Goal: Transaction & Acquisition: Purchase product/service

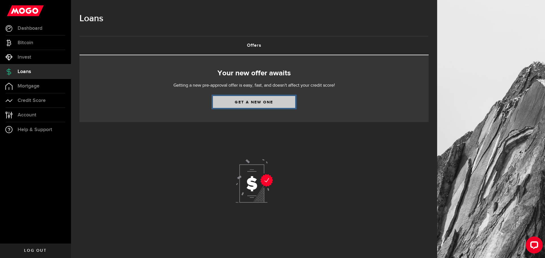
click at [226, 102] on link "Get a new one" at bounding box center [254, 102] width 82 height 12
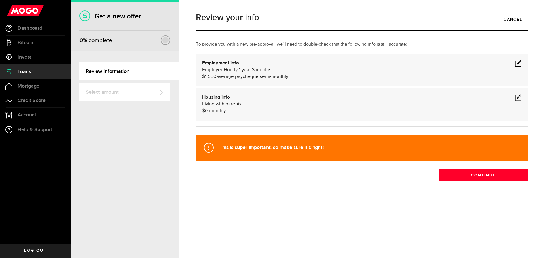
click at [311, 202] on div "Review your info Cancel To provide you with a new pre-approval, we'll need to d…" at bounding box center [361, 109] width 340 height 202
click at [514, 65] on div "Employment info Employed Hourly , 1 year 3 months (on maternity leave) undefine…" at bounding box center [361, 70] width 319 height 20
click at [522, 65] on div "Employment info Employed Hourly , 1 year 3 months (on maternity leave) undefine…" at bounding box center [362, 70] width 332 height 33
click at [516, 64] on span at bounding box center [518, 63] width 7 height 7
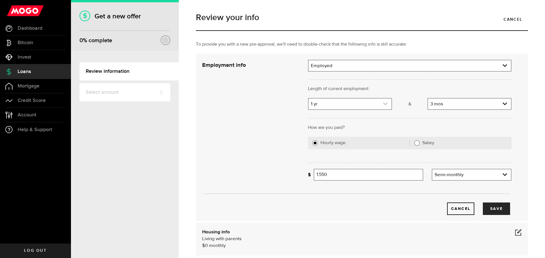
click at [361, 106] on link "expand select" at bounding box center [349, 104] width 83 height 11
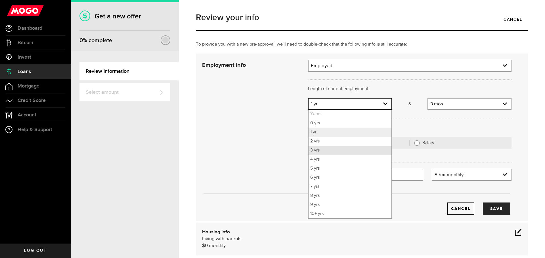
click at [330, 151] on li "3 yrs" at bounding box center [349, 150] width 83 height 9
select select "3"
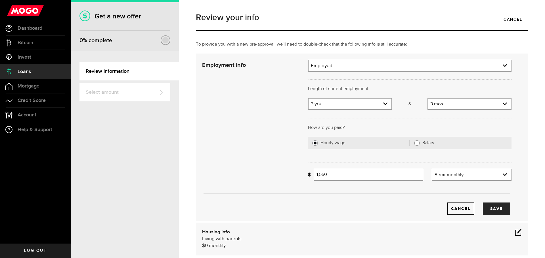
click at [422, 141] on label "Salary" at bounding box center [464, 143] width 85 height 6
click at [420, 141] on input "Salary" at bounding box center [417, 143] width 6 height 6
radio input "true"
click at [376, 173] on input "Gross annual income" at bounding box center [412, 175] width 198 height 12
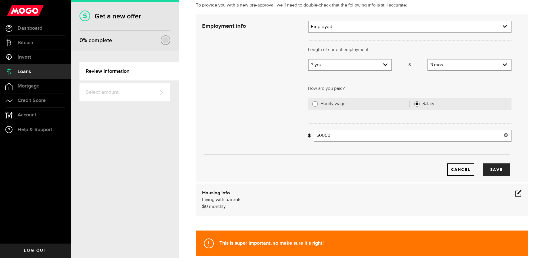
scroll to position [85, 0]
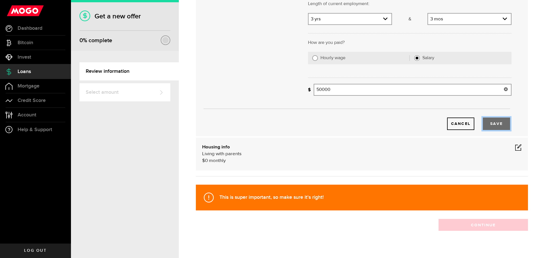
type input "50,000"
click at [499, 126] on button "Save" at bounding box center [496, 124] width 27 height 12
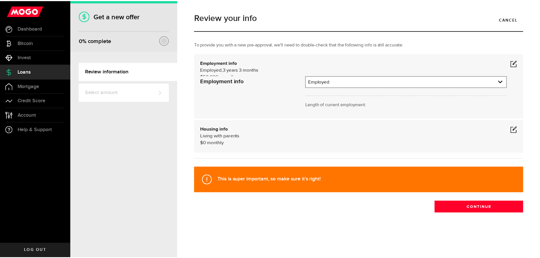
scroll to position [0, 0]
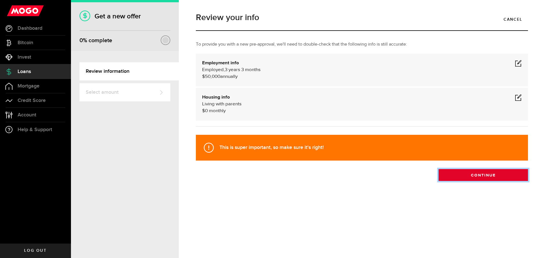
click at [489, 174] on button "Continue" at bounding box center [482, 175] width 89 height 12
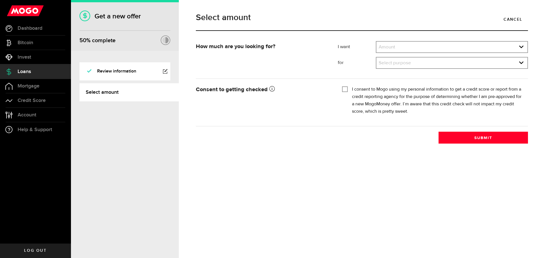
click at [412, 41] on div "Amount Amount $500 $1000 $2000 $3000 $4000 $5000 $6000 $7000 $8000 $9000 $10000…" at bounding box center [452, 47] width 152 height 12
click at [411, 45] on link "expand select" at bounding box center [451, 47] width 151 height 11
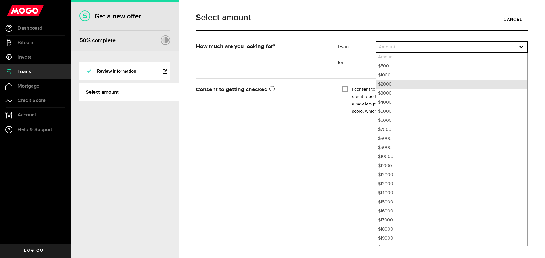
click at [391, 84] on li "$2000" at bounding box center [451, 84] width 151 height 9
select select "2000"
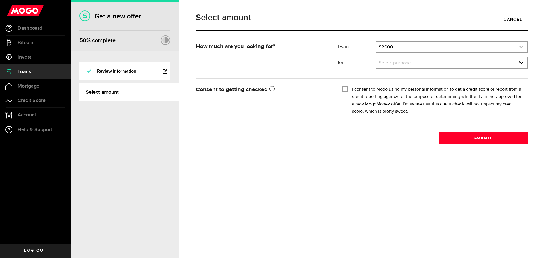
click at [393, 47] on link "expand select" at bounding box center [451, 47] width 151 height 11
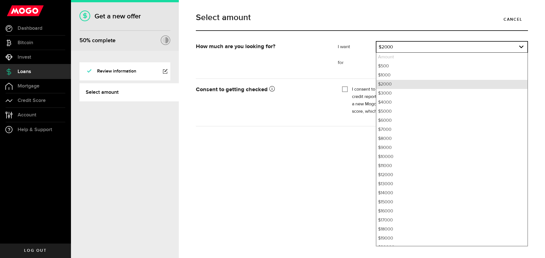
click at [392, 85] on li "$2000" at bounding box center [451, 84] width 151 height 9
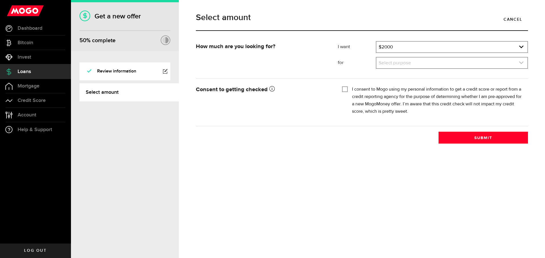
click at [402, 63] on link "expand select" at bounding box center [451, 63] width 151 height 11
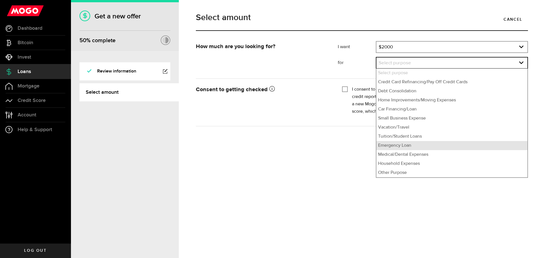
click at [424, 147] on li "Emergency Loan" at bounding box center [451, 145] width 151 height 9
select select "Emergency Loan"
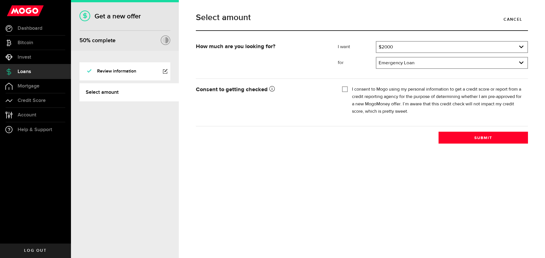
click at [367, 86] on label "I consent to Mogo using my personal information to get a credit score or report…" at bounding box center [438, 101] width 172 height 30
click at [348, 86] on input "I consent to Mogo using my personal information to get a credit score or report…" at bounding box center [345, 89] width 6 height 6
click at [367, 86] on label "I consent to Mogo using my personal information to get a credit score or report…" at bounding box center [438, 101] width 172 height 30
click at [348, 86] on input "I consent to Mogo using my personal information to get a credit score or report…" at bounding box center [345, 89] width 6 height 6
click at [366, 88] on label "I consent to Mogo using my personal information to get a credit score or report…" at bounding box center [438, 101] width 172 height 30
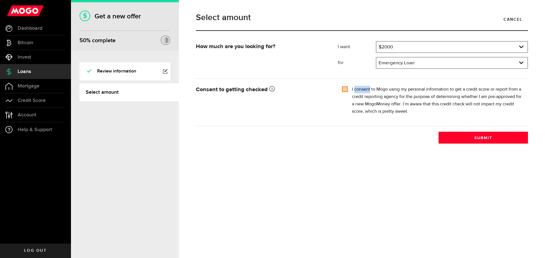
click at [348, 88] on input "I consent to Mogo using my personal information to get a credit score or report…" at bounding box center [345, 89] width 6 height 6
checkbox input "true"
click at [499, 138] on button "Submit" at bounding box center [482, 138] width 89 height 12
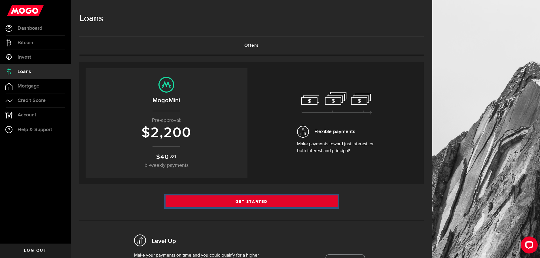
click at [305, 200] on link "Get Started" at bounding box center [252, 202] width 172 height 12
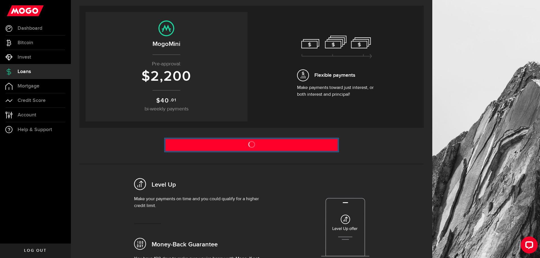
scroll to position [57, 0]
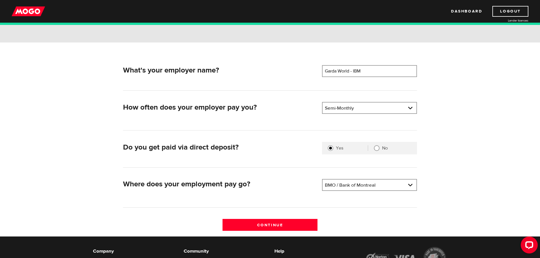
scroll to position [57, 0]
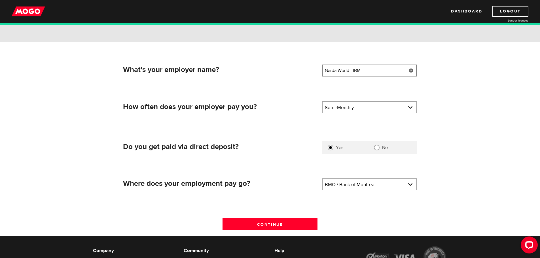
drag, startPoint x: 350, startPoint y: 72, endPoint x: 310, endPoint y: 69, distance: 40.1
click at [310, 69] on div "What's your employer name? Employer name Please enter your employer's name Gard…" at bounding box center [270, 72] width 299 height 14
drag, startPoint x: 310, startPoint y: 69, endPoint x: 380, endPoint y: 66, distance: 70.1
click at [310, 69] on h2 "What's your employer name?" at bounding box center [220, 70] width 195 height 9
click at [380, 66] on input "Garda World - IBM" at bounding box center [369, 71] width 95 height 12
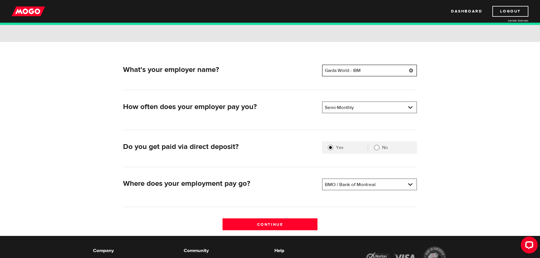
click at [380, 66] on input "Garda World - IBM" at bounding box center [369, 71] width 95 height 12
type input "TVOUTLET.CA"
click at [347, 145] on li "Semi-Monthly" at bounding box center [370, 144] width 94 height 9
click at [362, 189] on link at bounding box center [370, 184] width 94 height 11
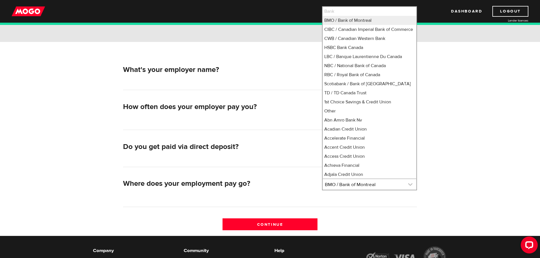
click at [362, 189] on link at bounding box center [370, 184] width 94 height 11
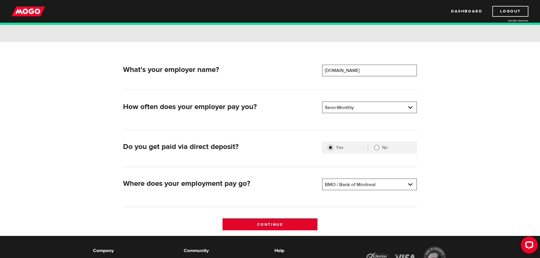
click at [260, 220] on input "Continue" at bounding box center [270, 225] width 95 height 12
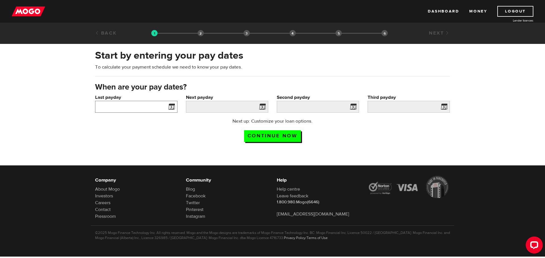
click at [164, 103] on input "Last payday" at bounding box center [136, 107] width 82 height 12
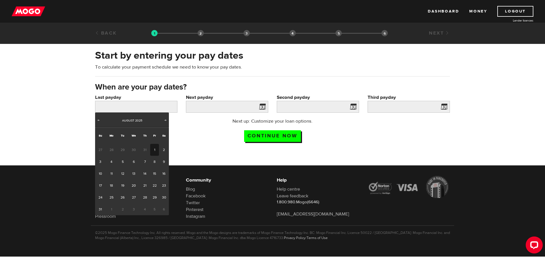
click at [156, 149] on link "1" at bounding box center [154, 150] width 9 height 12
type input "2025/08/01"
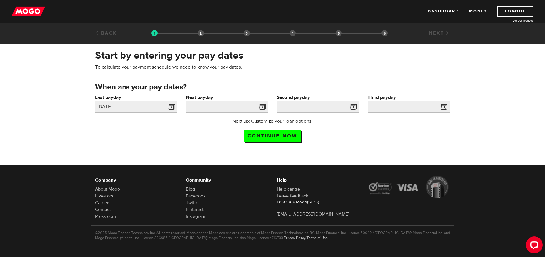
click at [258, 103] on span at bounding box center [261, 107] width 9 height 9
click at [260, 107] on span at bounding box center [261, 107] width 9 height 9
click at [262, 108] on span at bounding box center [261, 107] width 9 height 9
click at [189, 107] on input "Next payday" at bounding box center [227, 107] width 82 height 12
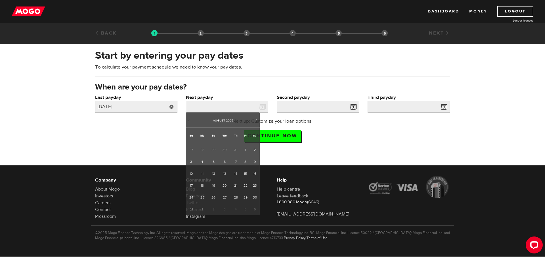
click at [172, 103] on link at bounding box center [172, 107] width 12 height 12
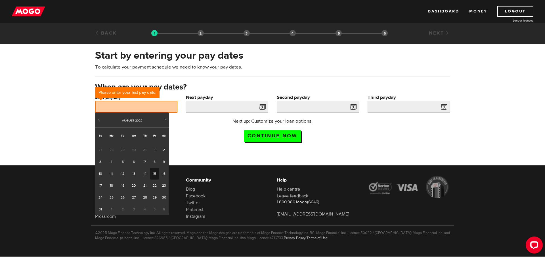
click at [152, 172] on link "15" at bounding box center [154, 174] width 9 height 12
type input "2025/08/15"
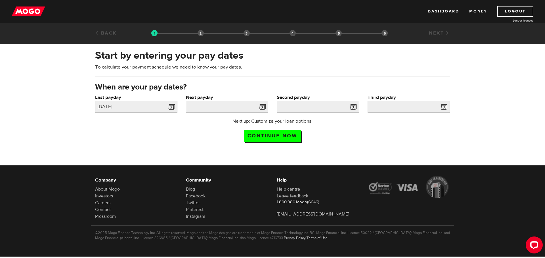
click at [262, 109] on span at bounding box center [261, 107] width 9 height 9
click at [265, 107] on span at bounding box center [261, 107] width 9 height 9
click at [256, 104] on input "Next payday" at bounding box center [227, 107] width 82 height 12
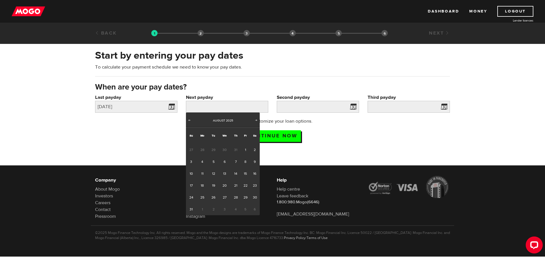
click at [202, 210] on span "1" at bounding box center [202, 210] width 12 height 12
click at [255, 117] on div "Prev Next August 2025" at bounding box center [223, 120] width 74 height 15
click at [256, 121] on span "Next" at bounding box center [256, 120] width 5 height 5
click at [202, 150] on link "1" at bounding box center [202, 150] width 12 height 12
type input "2025/09/01"
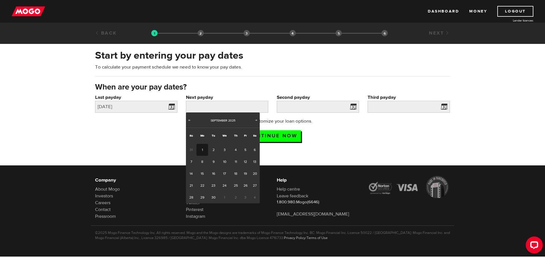
type input "2025/9/16"
type input "2025/10/1"
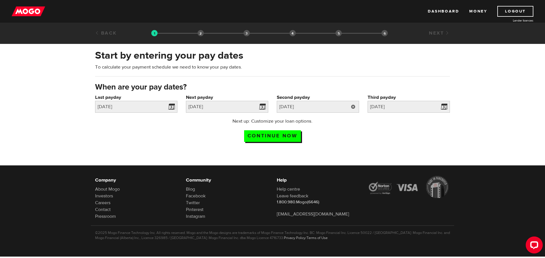
click at [323, 100] on label "Second payday" at bounding box center [318, 97] width 82 height 7
click at [323, 101] on input "2025/9/16" at bounding box center [318, 107] width 82 height 12
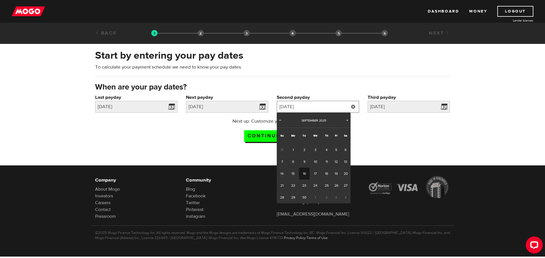
click at [315, 106] on input "2025/9/16" at bounding box center [318, 107] width 82 height 12
click at [292, 173] on link "15" at bounding box center [293, 174] width 12 height 12
type input "2025/09/15"
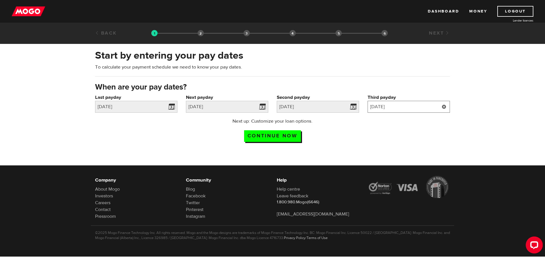
click at [415, 103] on input "2025/10/1" at bounding box center [408, 107] width 82 height 12
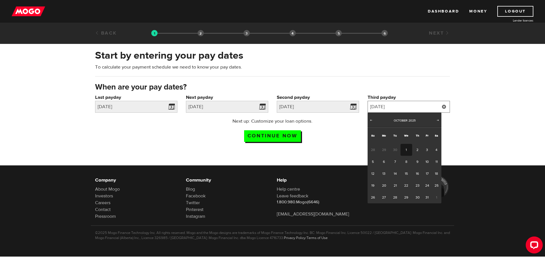
click at [415, 103] on input "2025/10/1" at bounding box center [408, 107] width 82 height 12
click at [307, 72] on div "Start by entering your pay dates To calculate your payment schedule we need to …" at bounding box center [272, 65] width 363 height 33
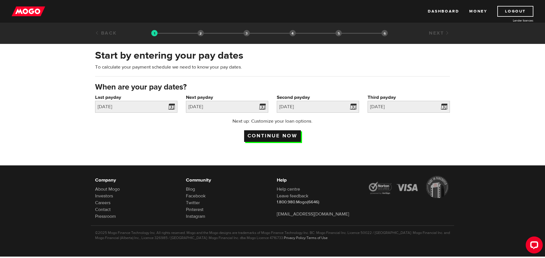
click at [273, 134] on input "Continue now" at bounding box center [272, 136] width 57 height 12
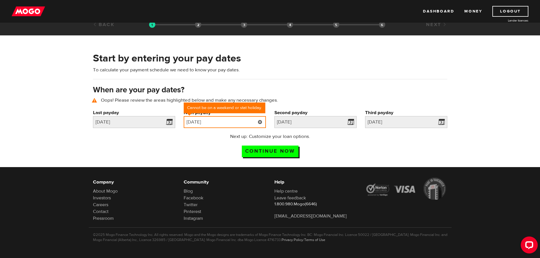
click at [230, 122] on input "2025/09/01" at bounding box center [225, 122] width 82 height 12
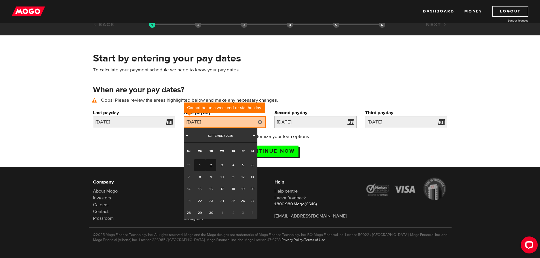
click at [212, 166] on link "2" at bounding box center [211, 165] width 10 height 12
type input "2025/09/02"
type input "2025/9/17"
type input "2025/10/2"
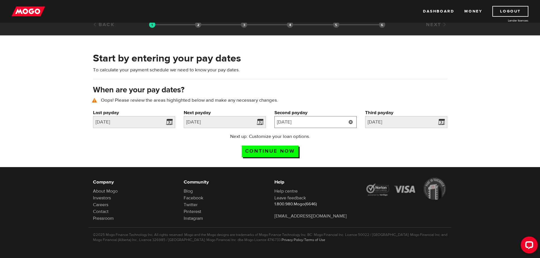
click at [311, 123] on input "2025/9/17" at bounding box center [316, 122] width 82 height 12
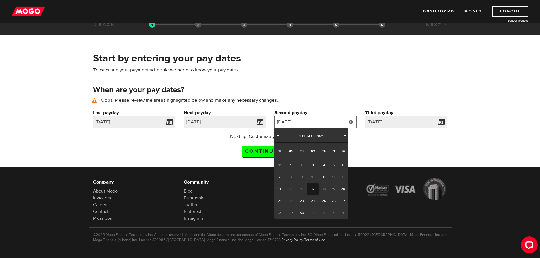
click at [317, 122] on input "2025/9/17" at bounding box center [316, 122] width 82 height 12
click at [303, 96] on div "When are your pay dates? Oops! Please review the areas highlighted below and ma…" at bounding box center [270, 97] width 363 height 25
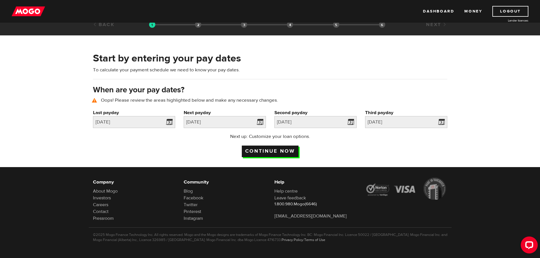
click at [264, 151] on input "Continue now" at bounding box center [270, 152] width 57 height 12
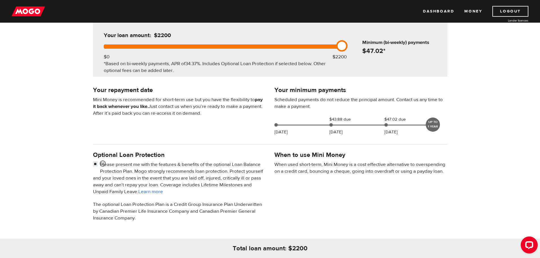
scroll to position [113, 0]
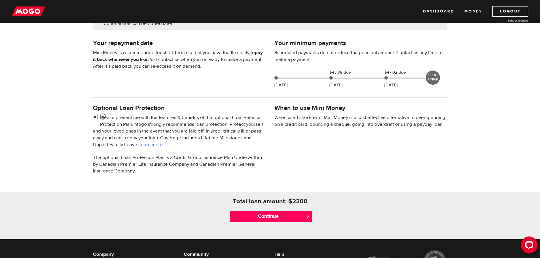
click at [96, 117] on input "checkbox" at bounding box center [96, 117] width 7 height 7
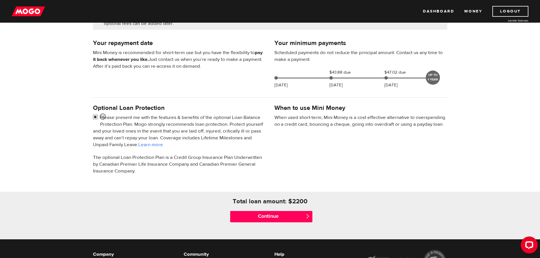
checkbox input "false"
click at [273, 219] on input "Continue" at bounding box center [271, 216] width 82 height 11
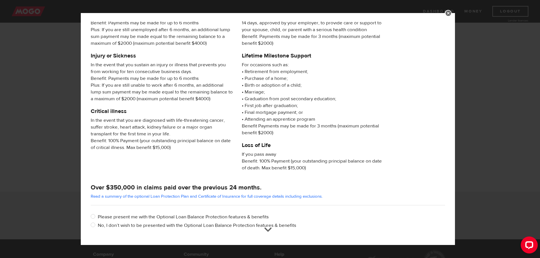
scroll to position [54, 0]
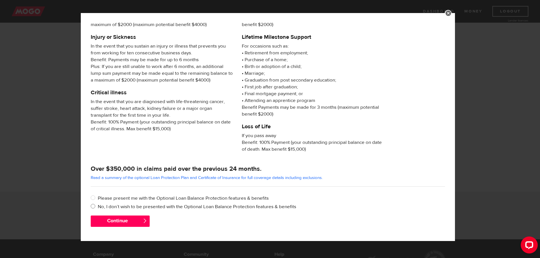
click at [95, 207] on input "No, I don’t wish to be presented with the Optional Loan Balance Protection feat…" at bounding box center [94, 207] width 7 height 7
radio input "true"
click at [138, 225] on button "Continue" at bounding box center [120, 221] width 59 height 11
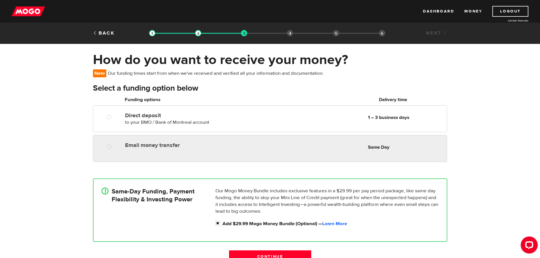
radio input "true"
click at [181, 148] on label "Email money transfer" at bounding box center [190, 145] width 130 height 7
click at [114, 148] on input "Email money transfer" at bounding box center [110, 147] width 7 height 7
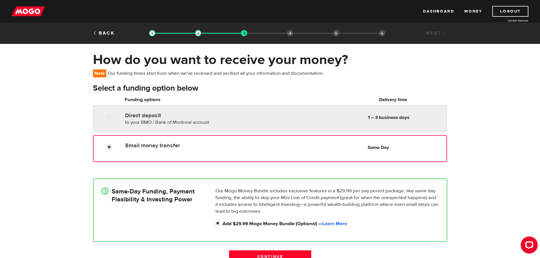
radio input "true"
click at [176, 119] on span "to your BMO / Bank of Montreal account" at bounding box center [167, 122] width 84 height 6
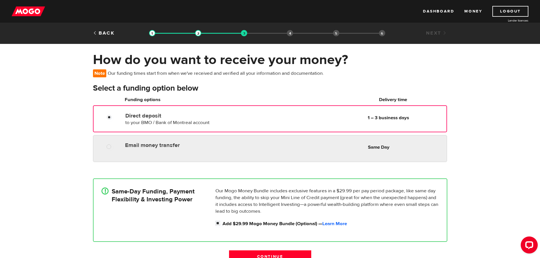
radio input "true"
click at [178, 136] on div "Email money transfer Delivery in Same Day Same Day" at bounding box center [270, 148] width 354 height 27
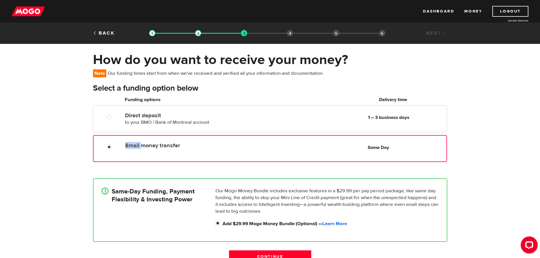
click at [278, 89] on h3 "Select a funding option below" at bounding box center [270, 88] width 355 height 9
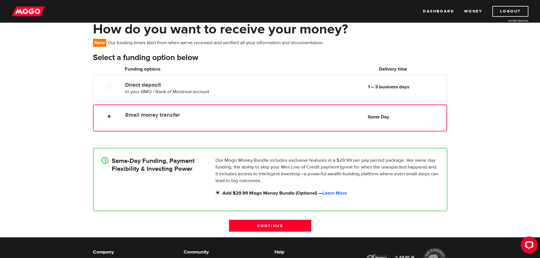
scroll to position [57, 0]
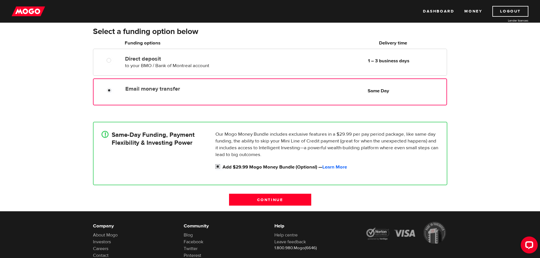
click at [219, 167] on input "Add $29.99 Mogo Money Bundle (Optional) — Learn More" at bounding box center [219, 167] width 7 height 7
checkbox input "false"
radio input "false"
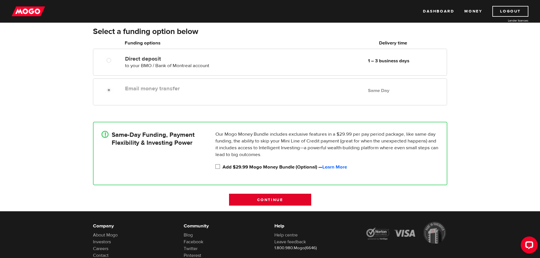
click at [263, 205] on input "Continue" at bounding box center [270, 200] width 82 height 12
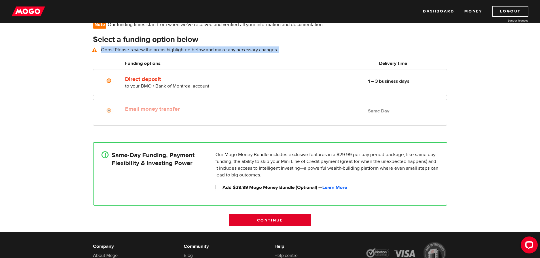
scroll to position [41, 0]
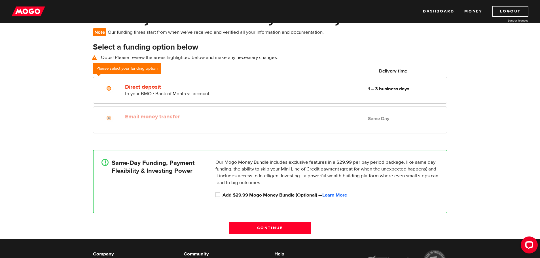
click at [157, 112] on div "Email money transfer Delivery in Same Day" at bounding box center [190, 115] width 135 height 9
click at [170, 136] on div "Email money transfer Delivery in Same Day Same Day" at bounding box center [270, 122] width 363 height 30
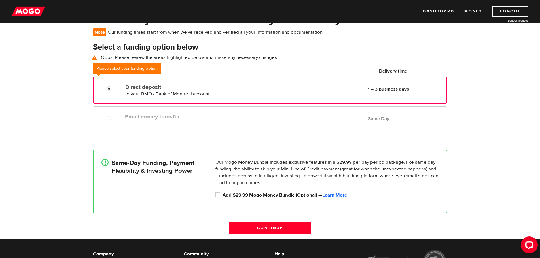
radio input "true"
click at [358, 82] on div "Direct deposit to your BMO / Bank of Montreal account Delivery in 1 – 3 busines…" at bounding box center [284, 90] width 323 height 16
click at [126, 166] on h4 "Same-Day Funding, Payment Flexibility & Investing Power" at bounding box center [153, 167] width 83 height 16
click at [157, 106] on div "Direct deposit to your BMO / Bank of Montreal account Delivery in 1 – 3 busines…" at bounding box center [270, 92] width 363 height 30
click at [152, 117] on label "Email money transfer" at bounding box center [190, 116] width 130 height 7
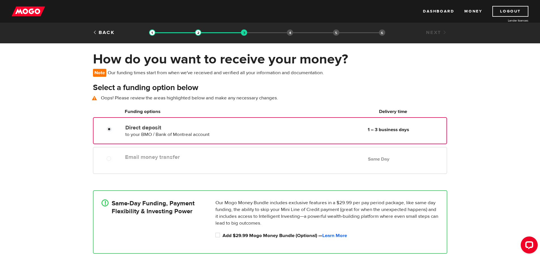
scroll to position [0, 0]
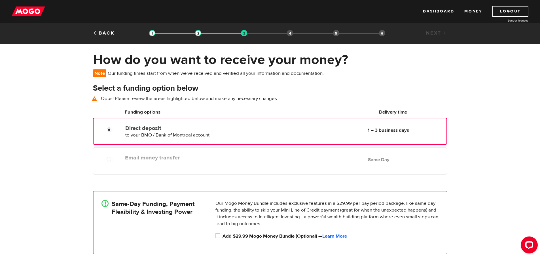
click at [161, 137] on span "to your BMO / Bank of Montreal account" at bounding box center [167, 135] width 84 height 6
click at [169, 171] on div "Email money transfer Delivery in Same Day Same Day" at bounding box center [270, 161] width 354 height 27
click at [169, 162] on div "Email money transfer Delivery in Same Day Same Day" at bounding box center [285, 157] width 324 height 11
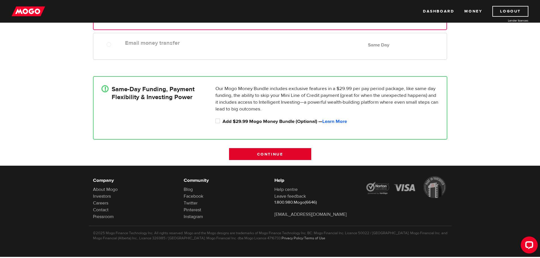
click at [273, 150] on input "Continue" at bounding box center [270, 154] width 82 height 12
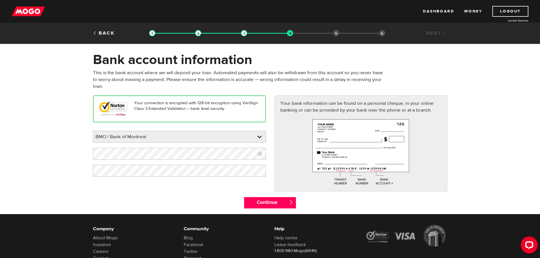
click at [68, 144] on form "Bank account information Oops! Please review the areas highlighted below and ma…" at bounding box center [270, 133] width 540 height 163
click at [276, 201] on input "Continue" at bounding box center [270, 202] width 52 height 11
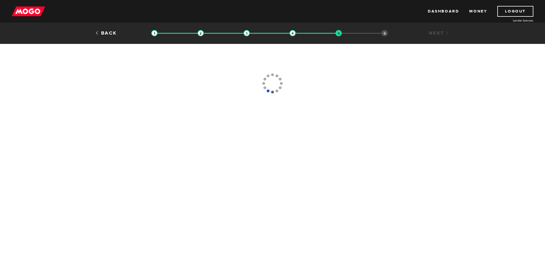
type input "(647) 354-7705"
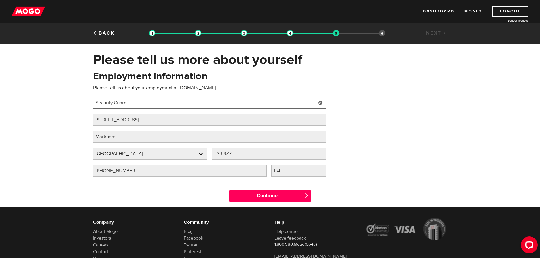
click at [139, 104] on input "Security Guard" at bounding box center [209, 103] width 233 height 12
click at [324, 105] on link at bounding box center [321, 103] width 12 height 12
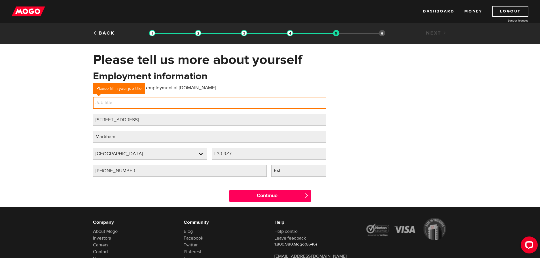
type input "C"
type input "Store Supervisor"
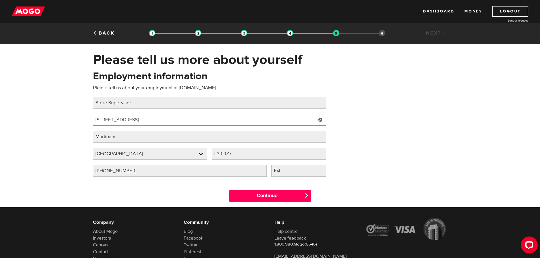
type input "4"
type input "3079 Universal Dr"
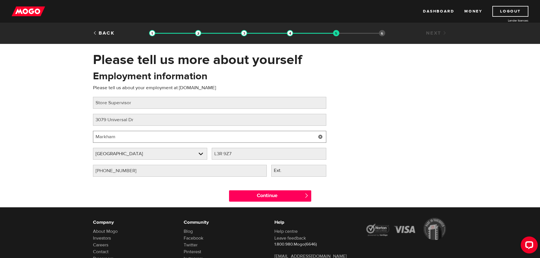
type input "M"
type input "Mississauga"
click at [142, 161] on div "Employer province Please select your employer's province Ontario Employer provi…" at bounding box center [150, 156] width 119 height 17
click at [259, 151] on input "L3R 9Z7" at bounding box center [269, 154] width 115 height 12
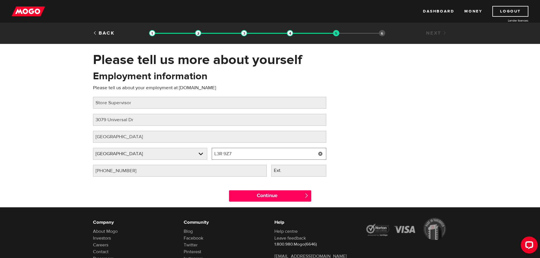
click at [259, 151] on input "L3R 9Z7" at bounding box center [269, 154] width 115 height 12
paste input "4X 2E2"
type input "L4X 2E2"
click at [198, 170] on input "(647) 354-7705" at bounding box center [180, 171] width 174 height 12
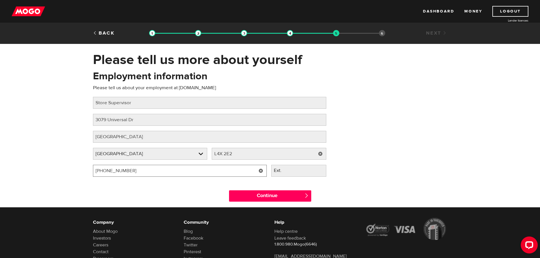
click at [198, 170] on input "(647) 354-7705" at bounding box center [180, 171] width 174 height 12
type input "(647) 243-8236"
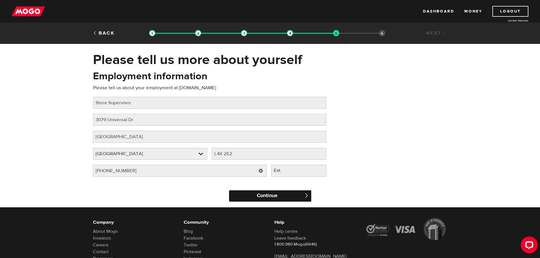
click at [290, 198] on input "Continue" at bounding box center [270, 196] width 82 height 11
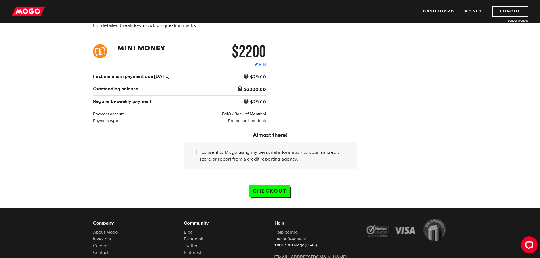
scroll to position [57, 0]
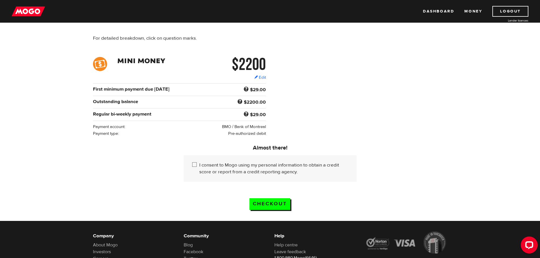
click at [198, 164] on input "I consent to Mogo using my personal information to obtain a credit score or rep…" at bounding box center [195, 165] width 7 height 7
checkbox input "true"
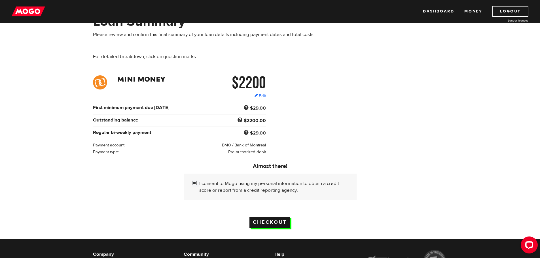
scroll to position [28, 0]
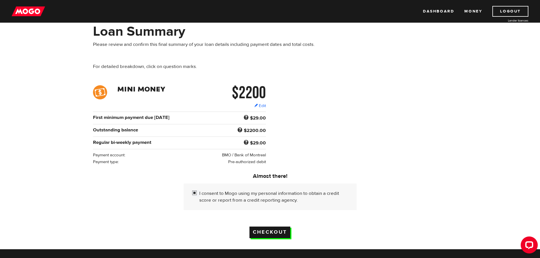
click at [264, 229] on input "Checkout" at bounding box center [270, 233] width 41 height 12
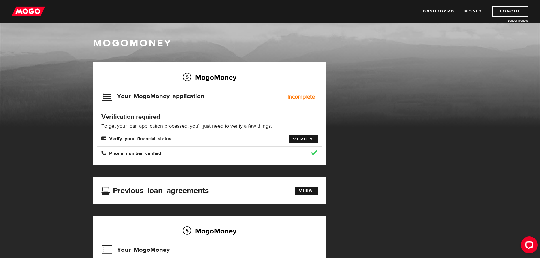
click at [305, 138] on link "Verify" at bounding box center [303, 140] width 29 height 8
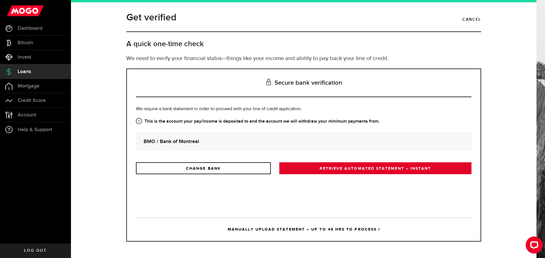
click at [335, 171] on link "RETRIEVE AUTOMATED STATEMENT – INSTANT" at bounding box center [375, 169] width 192 height 12
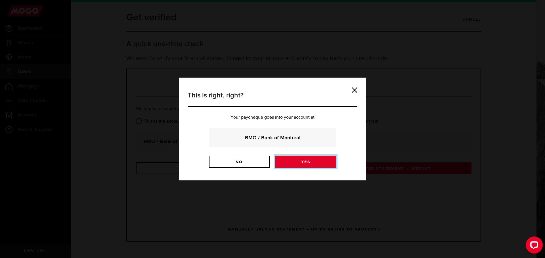
click at [312, 165] on link "Yes" at bounding box center [305, 162] width 61 height 12
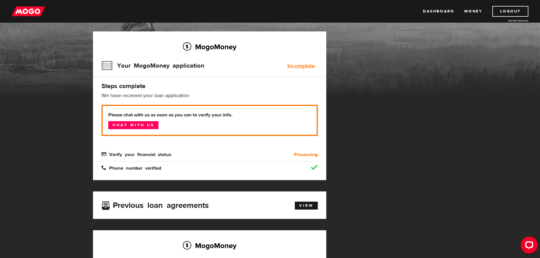
scroll to position [57, 0]
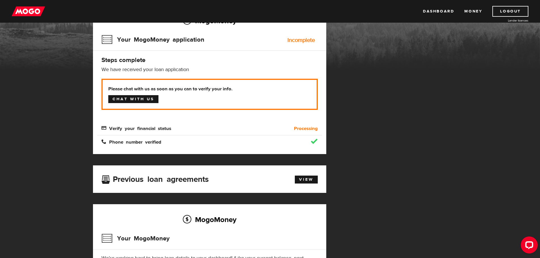
click at [129, 103] on link "Chat with us" at bounding box center [133, 99] width 50 height 8
click at [304, 180] on link "View" at bounding box center [306, 180] width 23 height 8
click at [137, 144] on span "Phone number verified" at bounding box center [132, 141] width 60 height 5
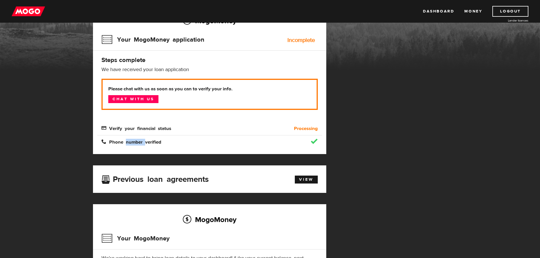
click at [137, 144] on span "Phone number verified" at bounding box center [132, 141] width 60 height 5
click at [169, 117] on div "Please chat with us as soon as you can to verify your info. Chat with us" at bounding box center [209, 99] width 225 height 40
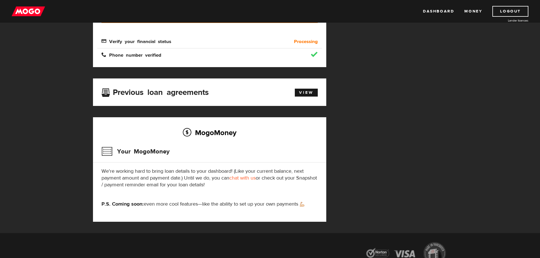
scroll to position [198, 0]
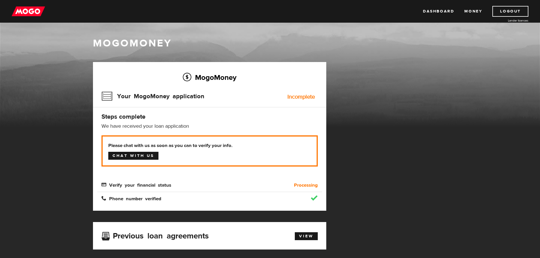
click at [131, 152] on link "Chat with us" at bounding box center [133, 156] width 50 height 8
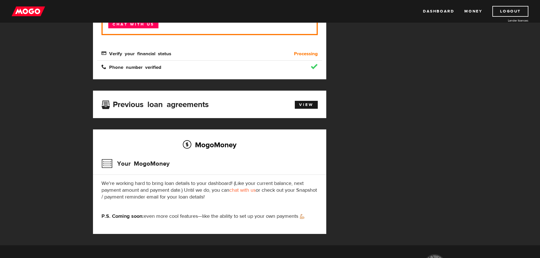
scroll to position [198, 0]
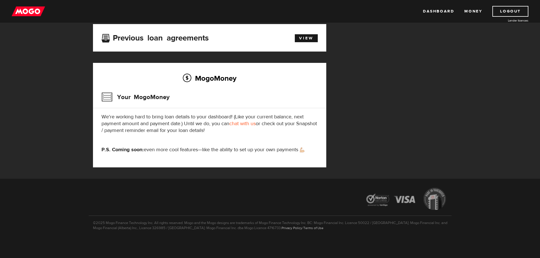
click at [151, 38] on h3 "Previous loan agreements" at bounding box center [155, 36] width 107 height 7
click at [277, 109] on div "MogoMoney Your MogoMoney We're working hard to bring loan details to your dashb…" at bounding box center [209, 115] width 233 height 105
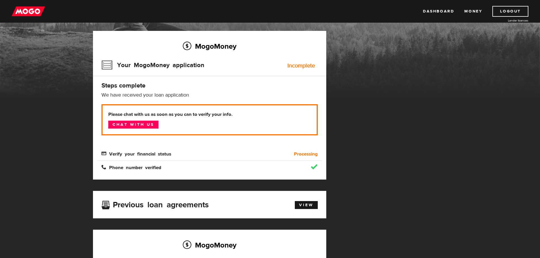
scroll to position [28, 0]
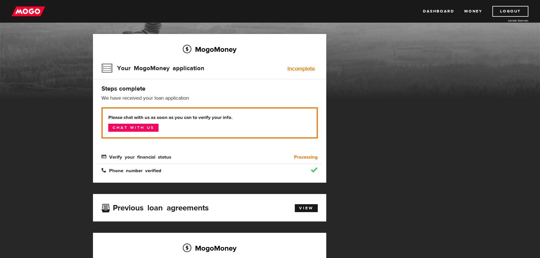
click at [313, 66] on div "Incomplete" at bounding box center [302, 69] width 28 height 6
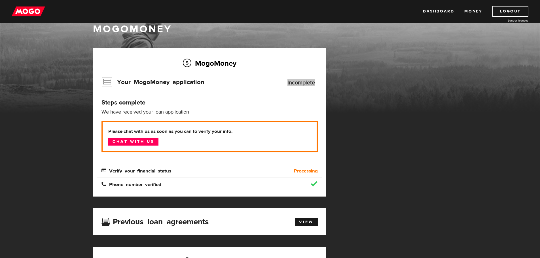
scroll to position [0, 0]
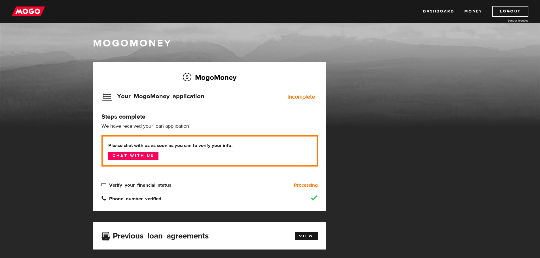
click at [378, 192] on div "MogoMoney Your MogoMoney application Expired Your MogoMoney credit decision has…" at bounding box center [270, 219] width 363 height 315
click at [31, 12] on img at bounding box center [28, 11] width 33 height 11
click at [25, 10] on img at bounding box center [28, 11] width 33 height 11
click at [38, 11] on img at bounding box center [28, 11] width 33 height 11
click at [29, 5] on div "Dashboard Money Logout Lender licences Dashboard Money Logout Lender licences" at bounding box center [270, 11] width 540 height 23
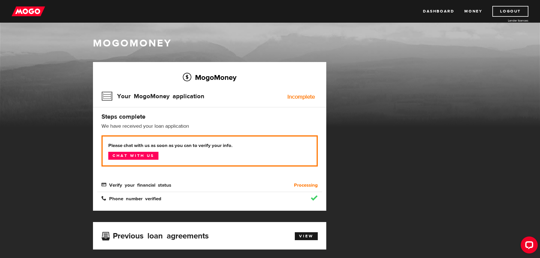
click at [27, 10] on img at bounding box center [28, 11] width 33 height 11
click at [116, 189] on div "Phone number verified" at bounding box center [209, 195] width 225 height 13
click at [33, 11] on img at bounding box center [28, 11] width 33 height 11
